Goal: Transaction & Acquisition: Purchase product/service

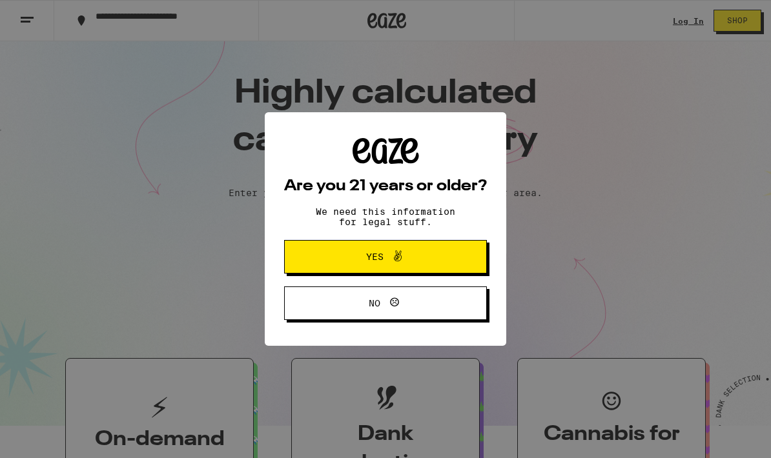
click at [468, 260] on button "Yes" at bounding box center [385, 257] width 203 height 34
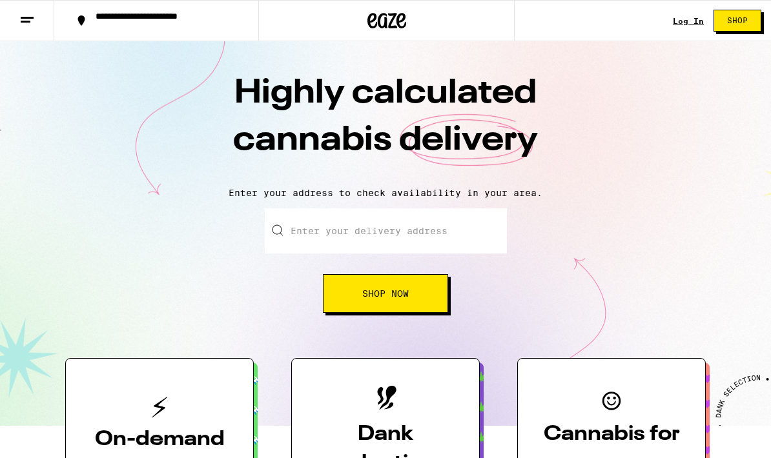
click at [466, 231] on input "Enter your delivery address" at bounding box center [386, 230] width 242 height 45
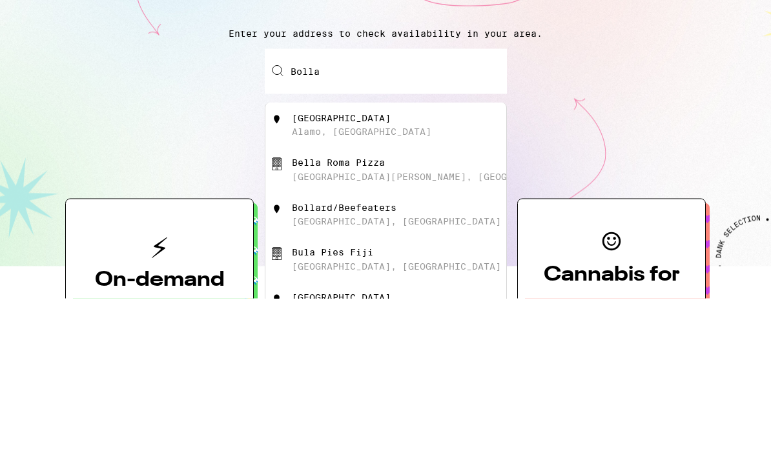
click at [307, 273] on div "[GEOGRAPHIC_DATA]" at bounding box center [341, 278] width 99 height 10
type input "[GEOGRAPHIC_DATA], [GEOGRAPHIC_DATA]"
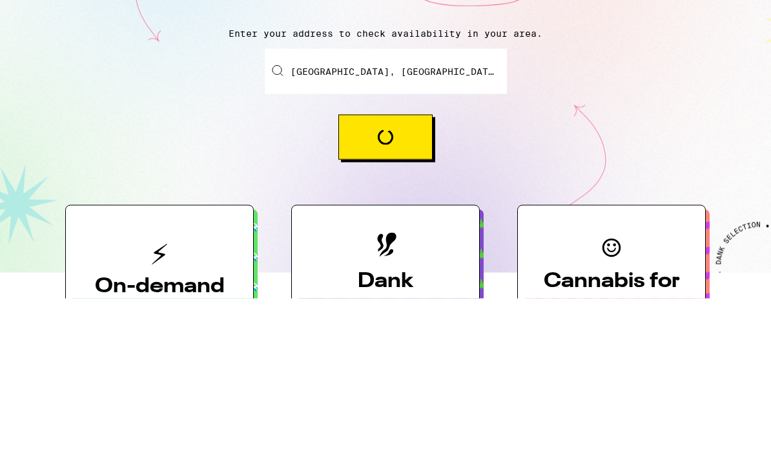
scroll to position [160, 0]
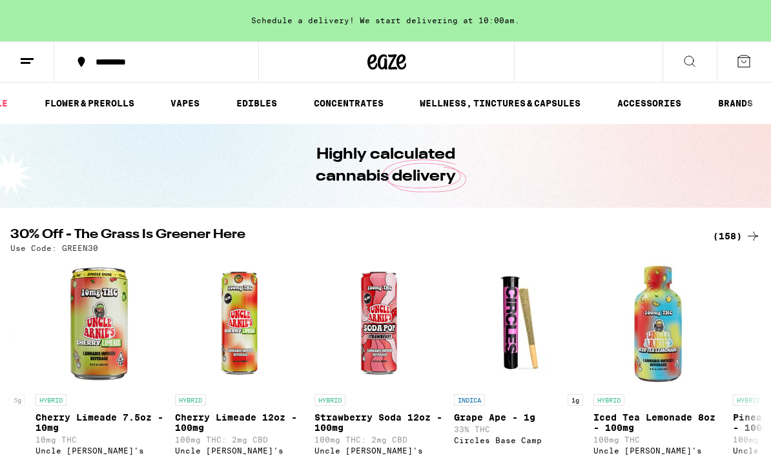
scroll to position [0, 90]
click at [261, 108] on link "EDIBLES" at bounding box center [257, 103] width 54 height 15
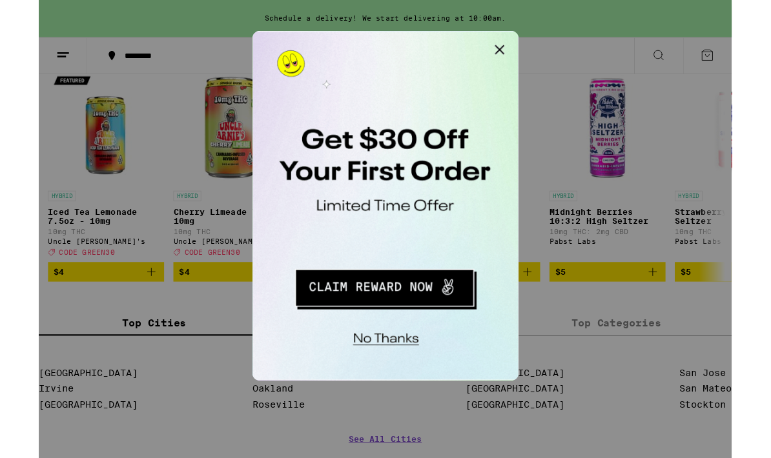
click at [423, 49] on button "Close Modal" at bounding box center [416, 44] width 26 height 26
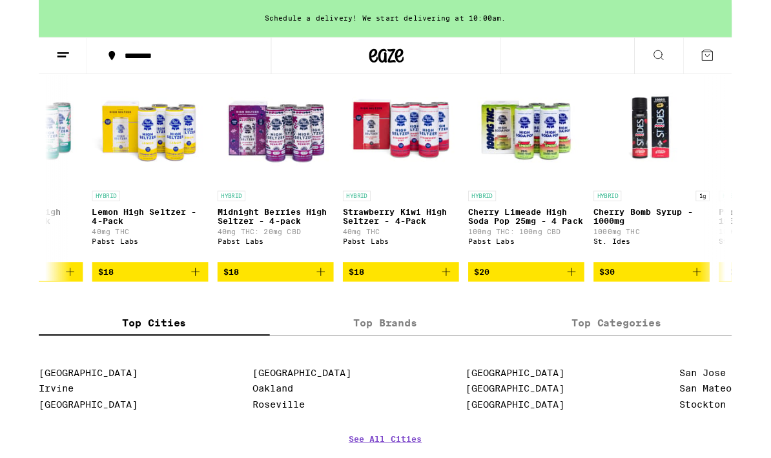
scroll to position [0, 4397]
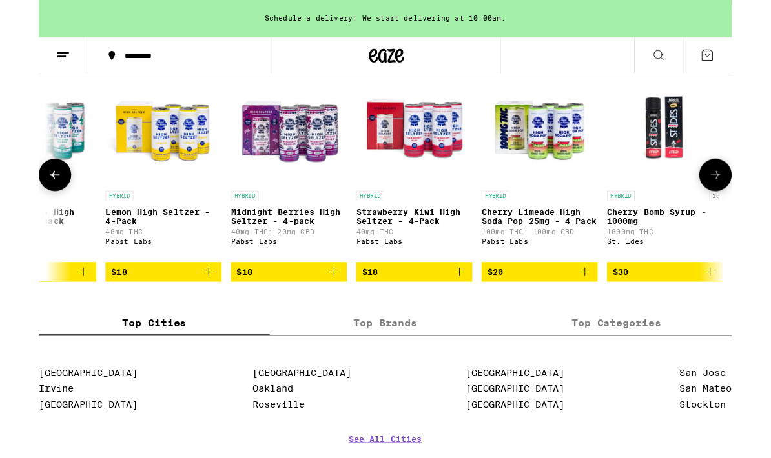
click at [174, 251] on p "Lemon High Seltzer - 4-Pack" at bounding box center [138, 240] width 129 height 21
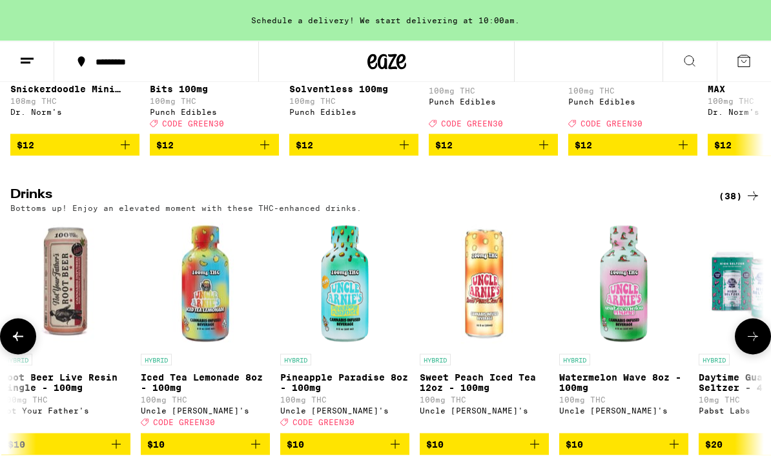
scroll to position [619, 0]
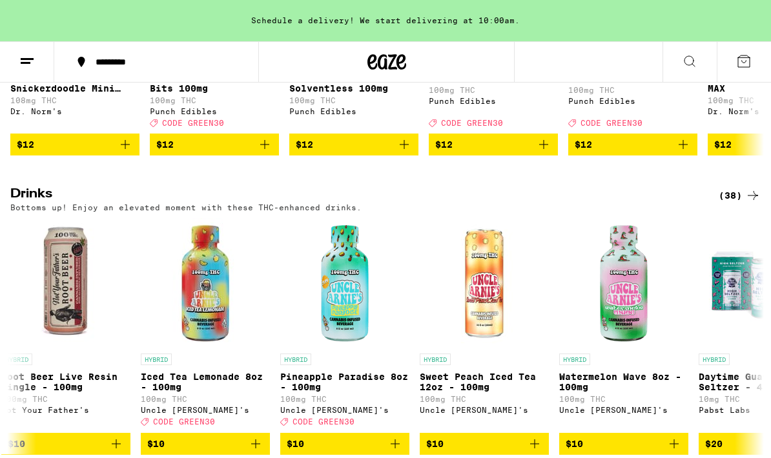
click at [59, 212] on p "Bottoms up! Enjoy an elevated moment with these THC-enhanced drinks." at bounding box center [185, 207] width 351 height 8
click at [19, 203] on h2 "Drinks" at bounding box center [353, 195] width 687 height 15
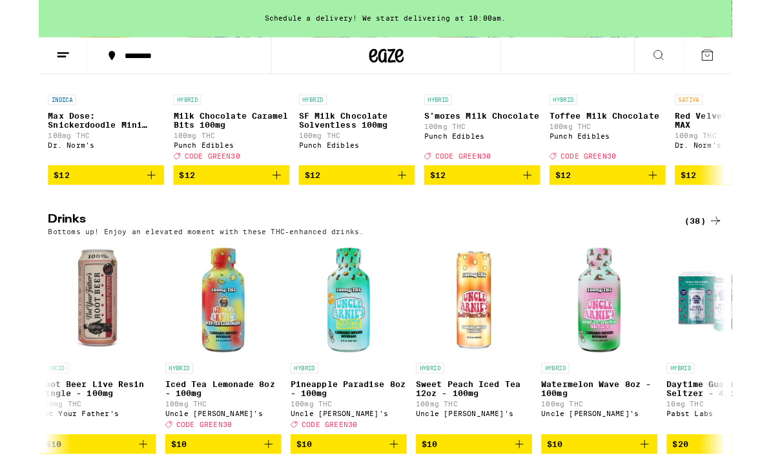
scroll to position [698, 0]
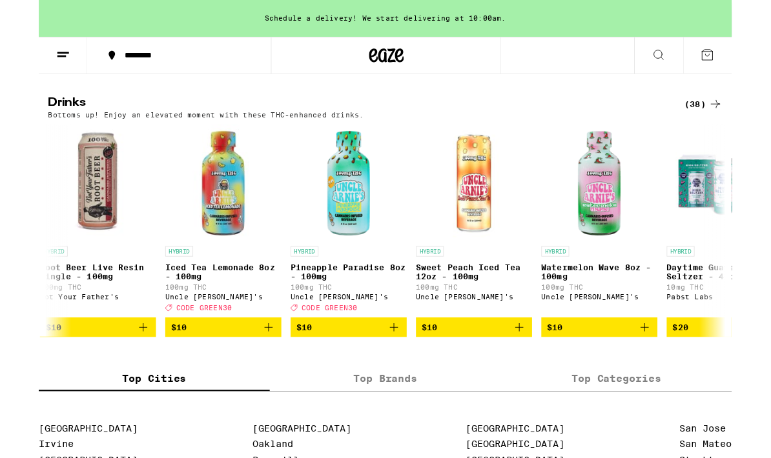
click at [729, 124] on div "(38)" at bounding box center [739, 115] width 42 height 15
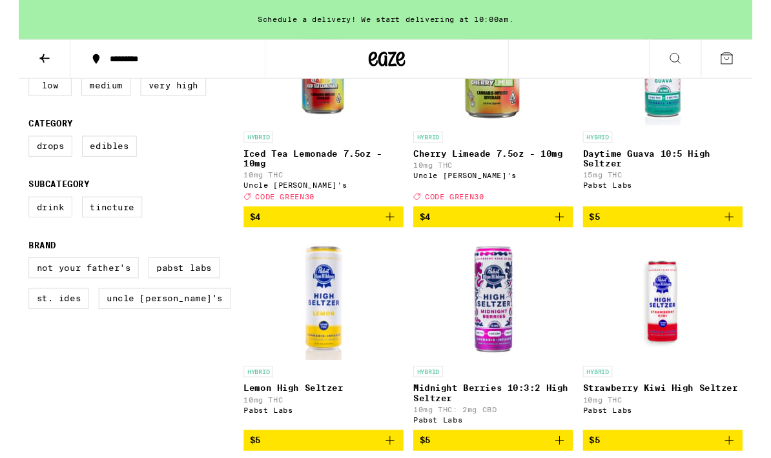
scroll to position [248, 0]
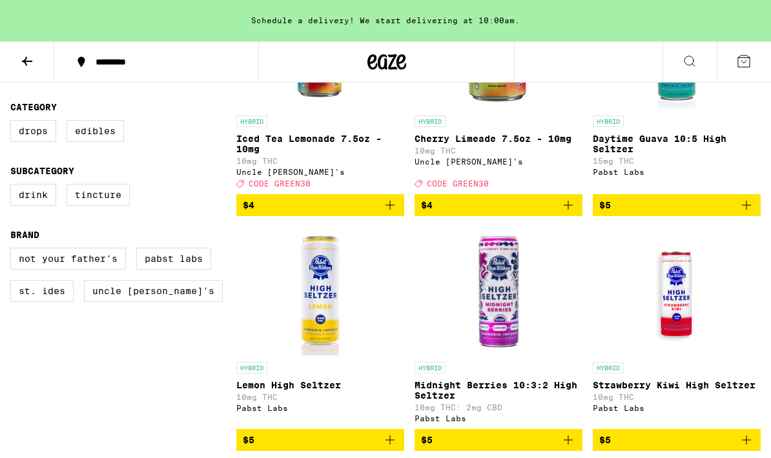
click at [509, 315] on img "Open page for Midnight Berries 10:3:2 High Seltzer from Pabst Labs" at bounding box center [499, 291] width 130 height 129
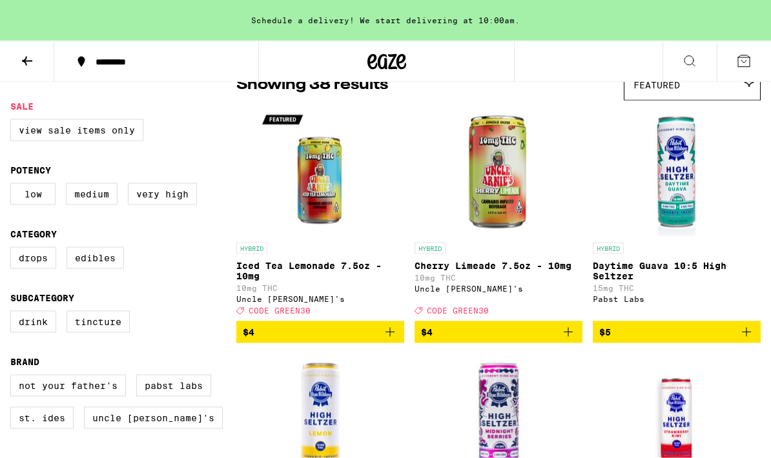
scroll to position [115, 0]
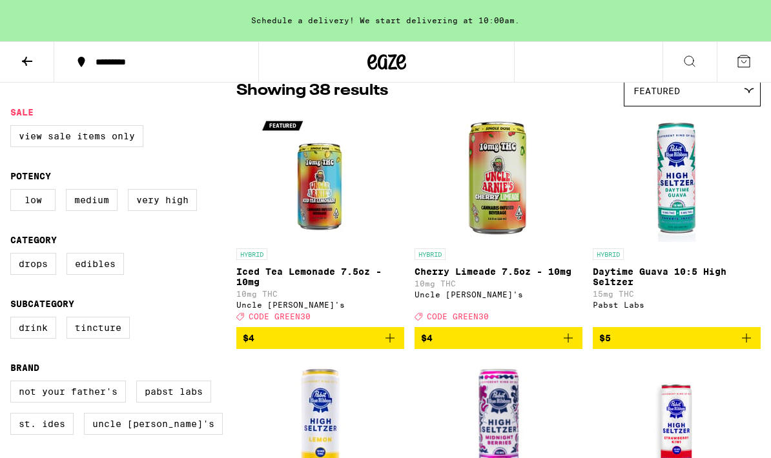
click at [704, 278] on p "Daytime Guava 10:5 High Seltzer" at bounding box center [677, 277] width 168 height 21
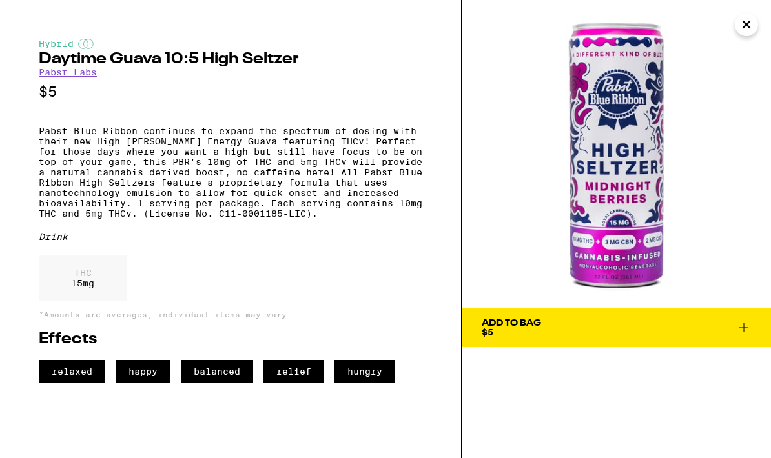
click at [753, 31] on icon "Close" at bounding box center [745, 24] width 15 height 19
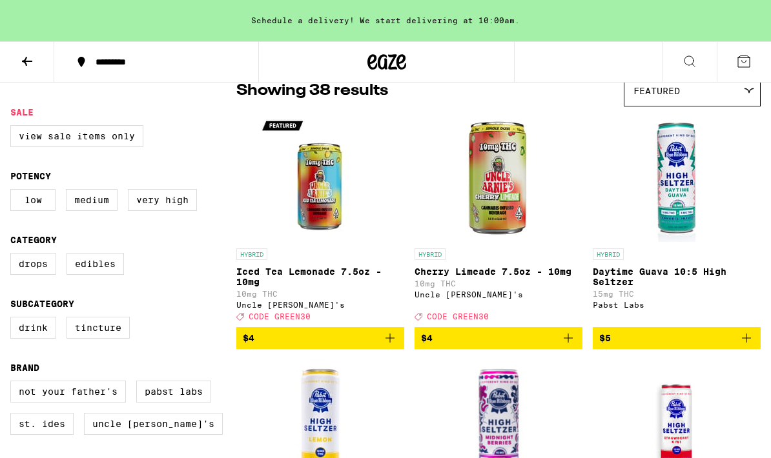
click at [673, 161] on img "Open page for Daytime Guava 10:5 High Seltzer from Pabst Labs" at bounding box center [676, 177] width 129 height 129
